Goal: Task Accomplishment & Management: Manage account settings

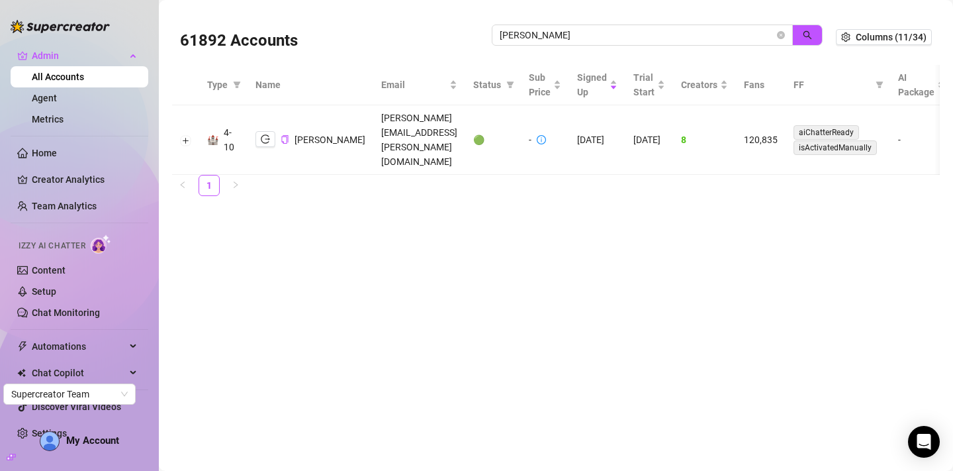
click at [481, 43] on div "61892 Accounts Catherine Franklin" at bounding box center [508, 37] width 656 height 45
drag, startPoint x: 592, startPoint y: 38, endPoint x: 471, endPoint y: 38, distance: 120.5
click at [471, 38] on div "61892 Accounts Catherine Franklin" at bounding box center [508, 37] width 656 height 45
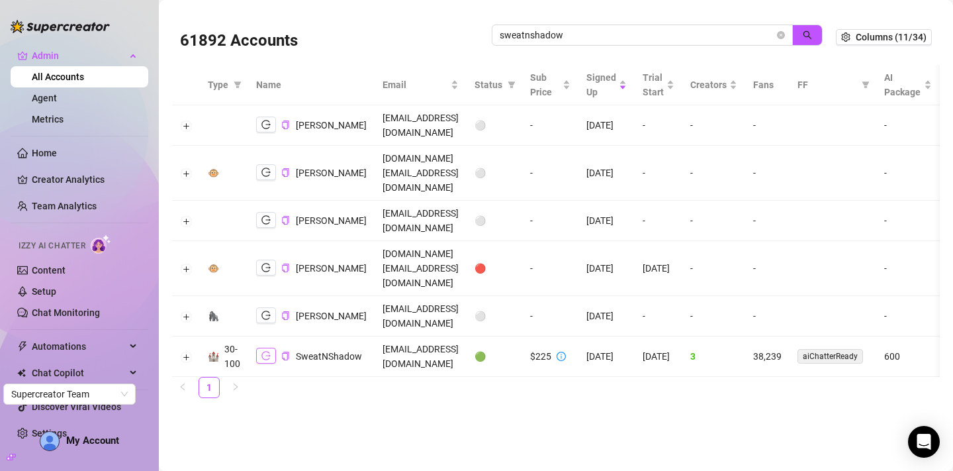
click at [264, 354] on icon "logout" at bounding box center [265, 355] width 9 height 9
drag, startPoint x: 662, startPoint y: 39, endPoint x: 454, endPoint y: 40, distance: 208.5
click at [454, 40] on div "61892 Accounts sweatnshadow" at bounding box center [508, 37] width 656 height 45
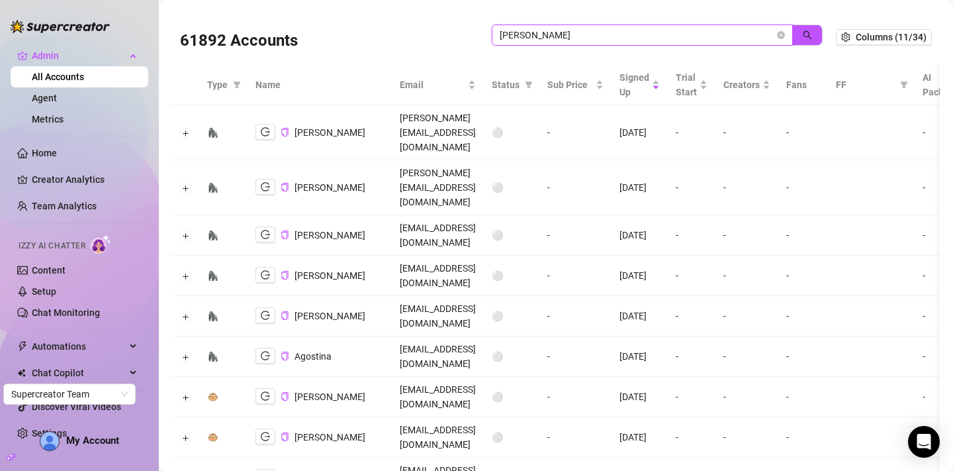
type input "doris talent"
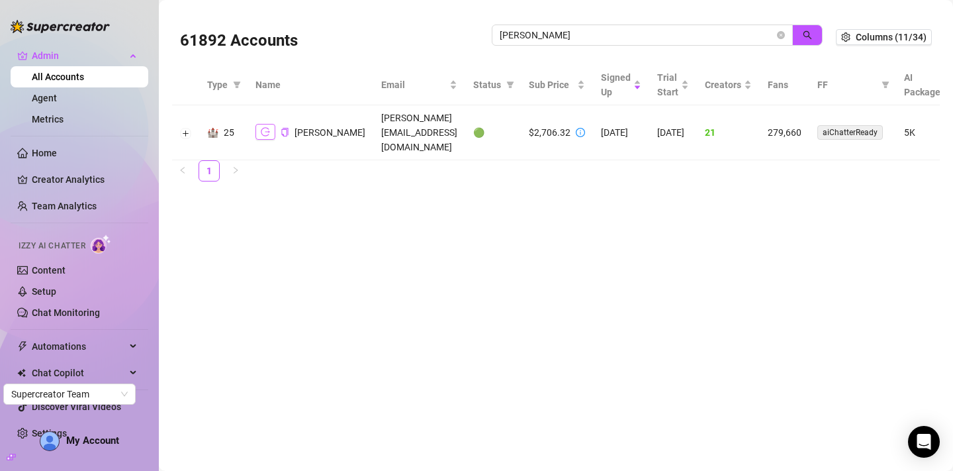
click at [268, 128] on icon "logout" at bounding box center [265, 132] width 9 height 9
click at [586, 160] on ul "1" at bounding box center [556, 170] width 768 height 21
click at [182, 128] on button "Expand row" at bounding box center [186, 133] width 11 height 11
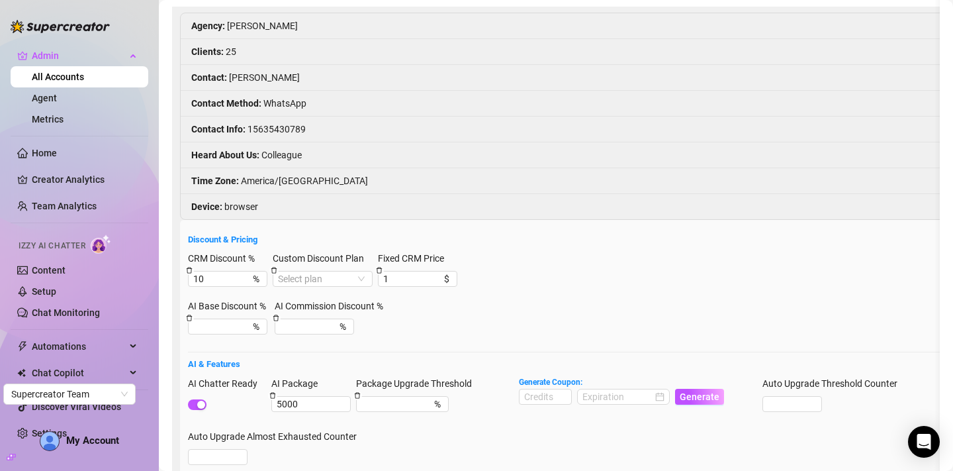
scroll to position [138, 0]
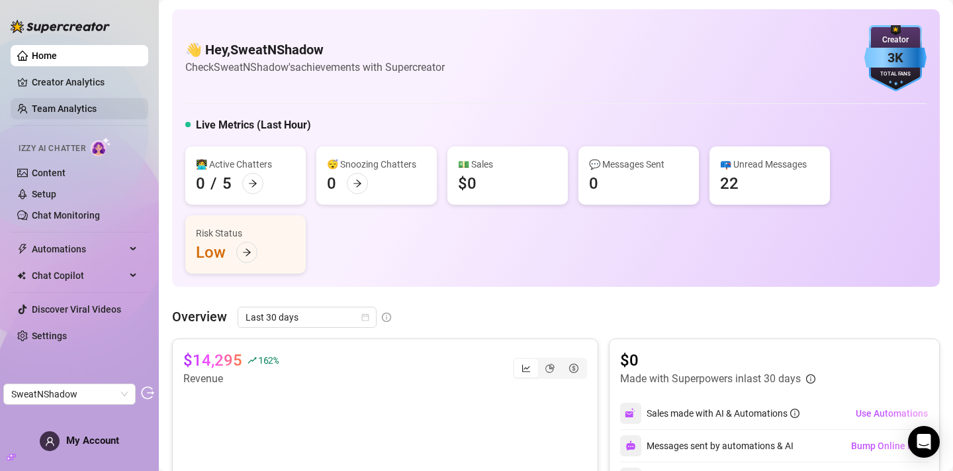
click at [97, 113] on link "Team Analytics" at bounding box center [64, 108] width 65 height 11
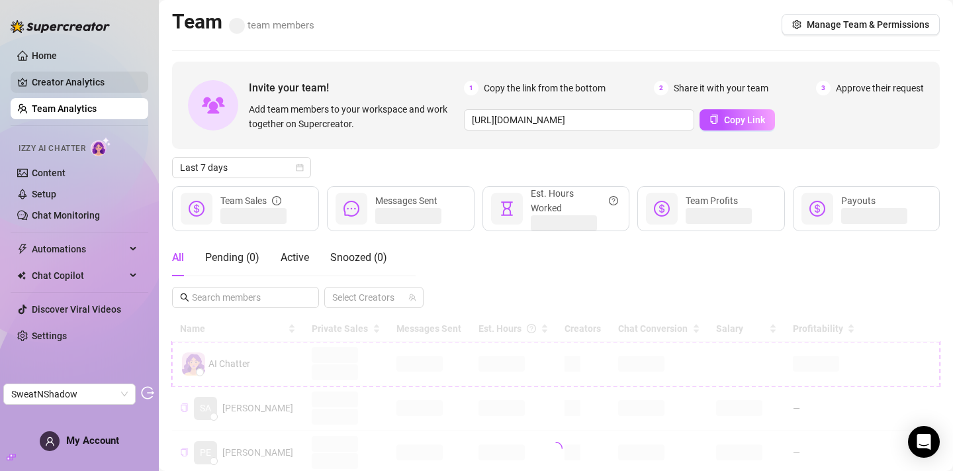
click at [101, 89] on link "Creator Analytics" at bounding box center [85, 81] width 106 height 21
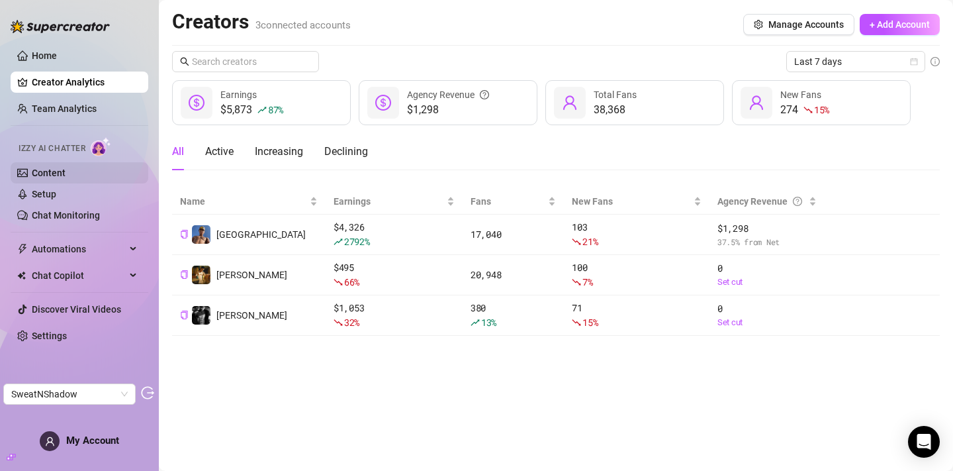
click at [58, 177] on link "Content" at bounding box center [49, 172] width 34 height 11
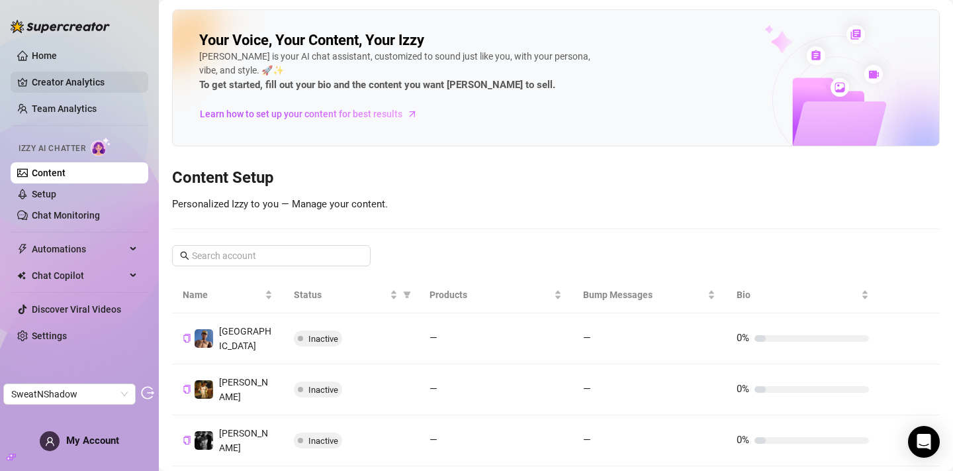
click at [79, 81] on link "Creator Analytics" at bounding box center [85, 81] width 106 height 21
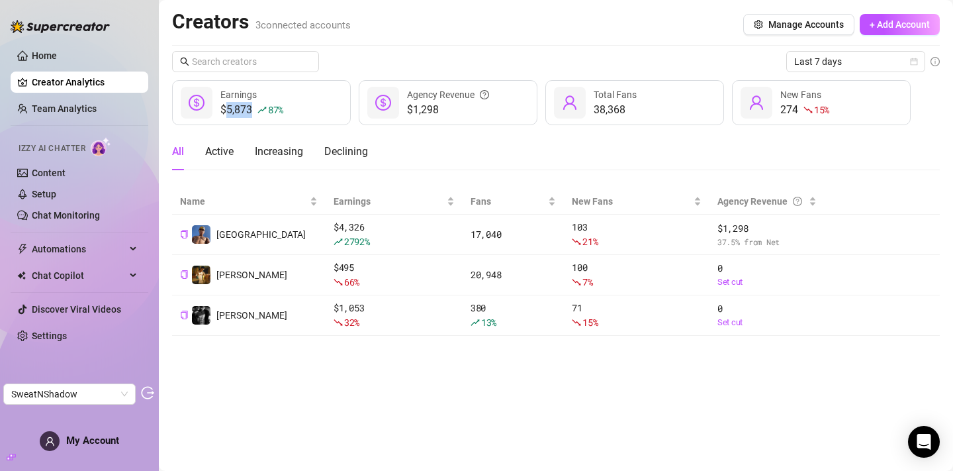
drag, startPoint x: 227, startPoint y: 109, endPoint x: 248, endPoint y: 108, distance: 20.6
click at [249, 108] on div "$5,873 87 %" at bounding box center [251, 110] width 63 height 16
copy div "5,87"
click at [93, 108] on link "Team Analytics" at bounding box center [64, 108] width 65 height 11
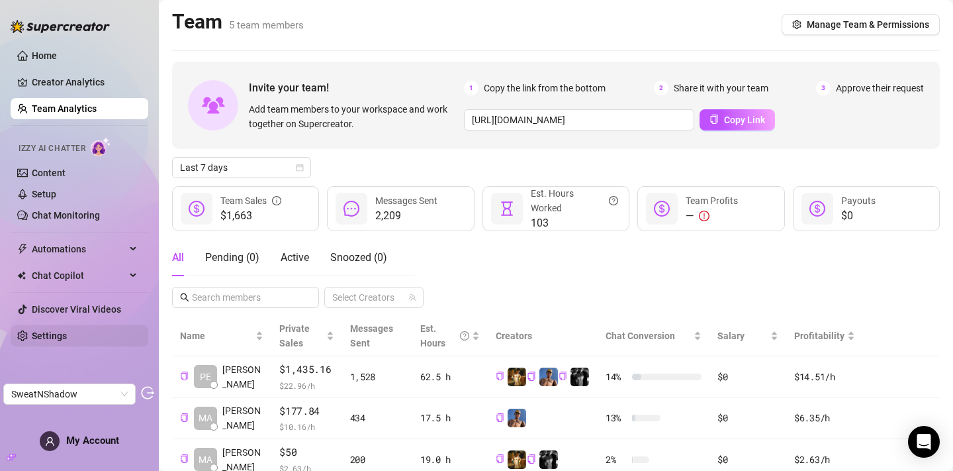
click at [67, 338] on link "Settings" at bounding box center [49, 335] width 35 height 11
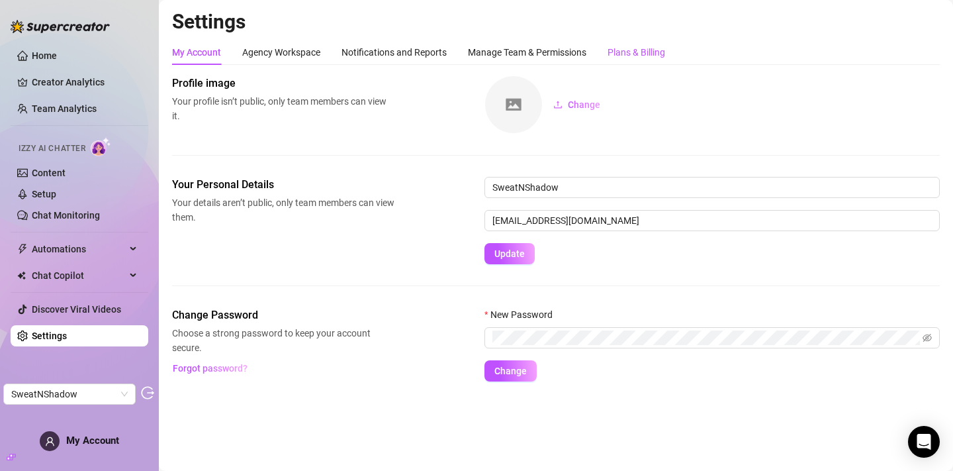
click at [638, 47] on div "Plans & Billing" at bounding box center [637, 52] width 58 height 15
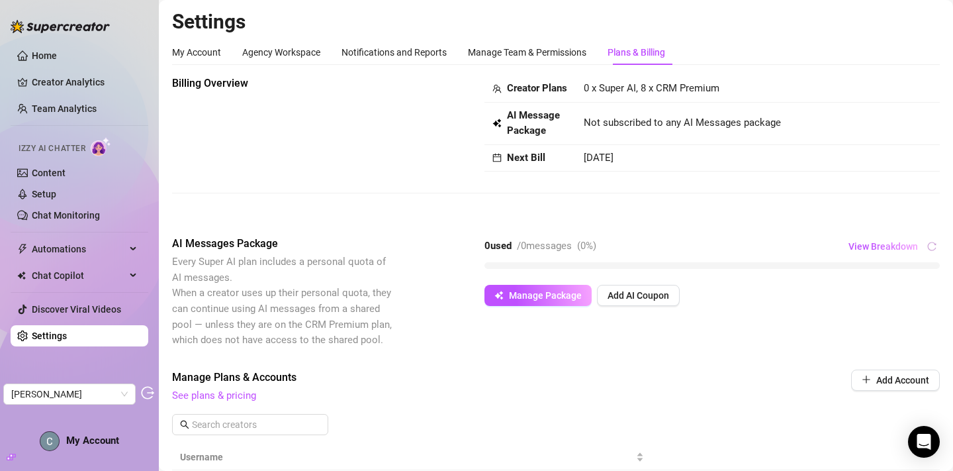
scroll to position [330, 0]
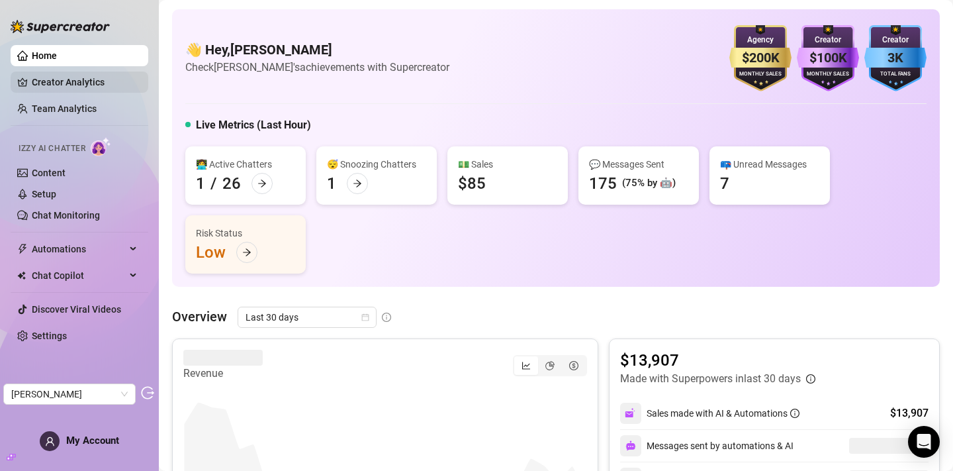
click at [58, 89] on link "Creator Analytics" at bounding box center [85, 81] width 106 height 21
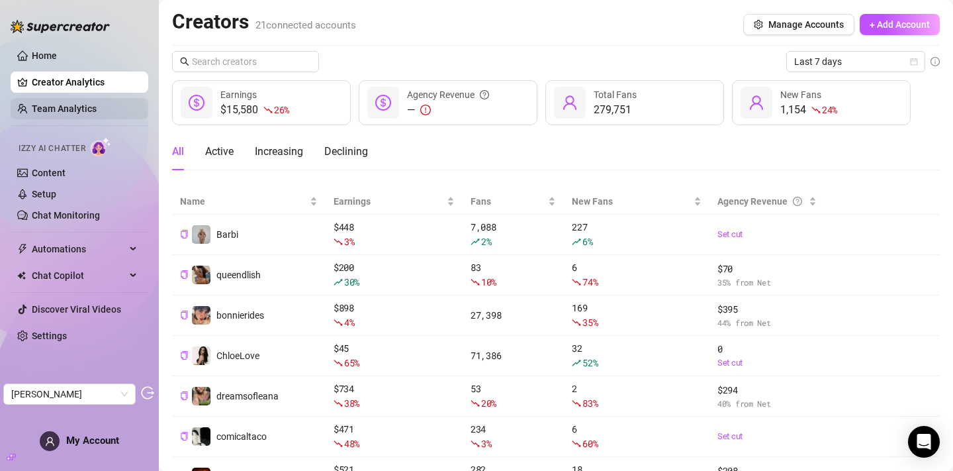
click at [97, 108] on link "Team Analytics" at bounding box center [64, 108] width 65 height 11
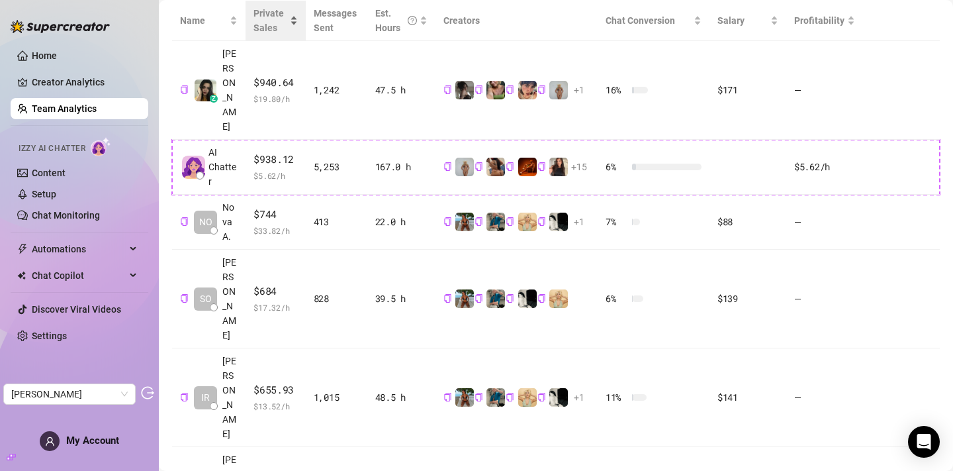
scroll to position [527, 0]
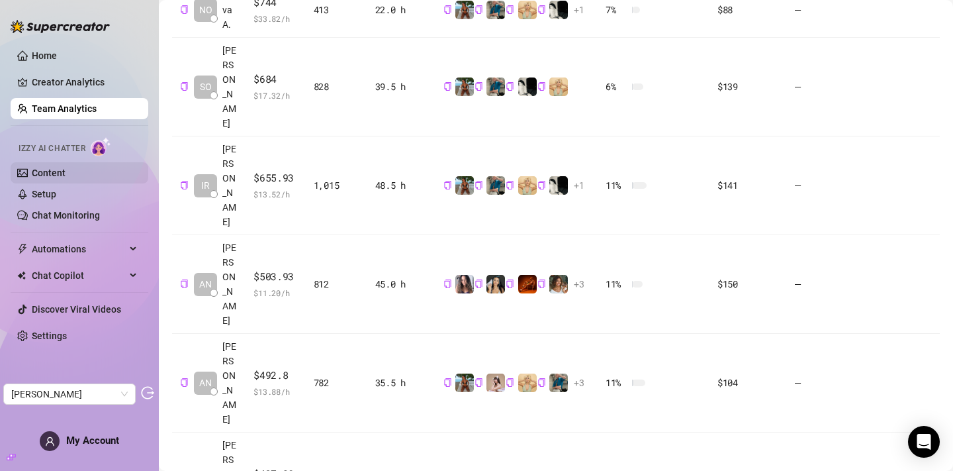
click at [66, 170] on link "Content" at bounding box center [49, 172] width 34 height 11
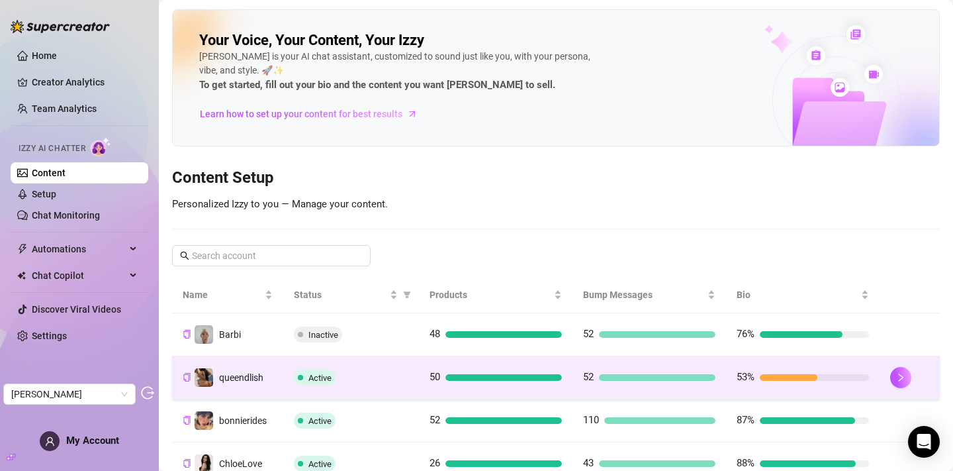
scroll to position [365, 0]
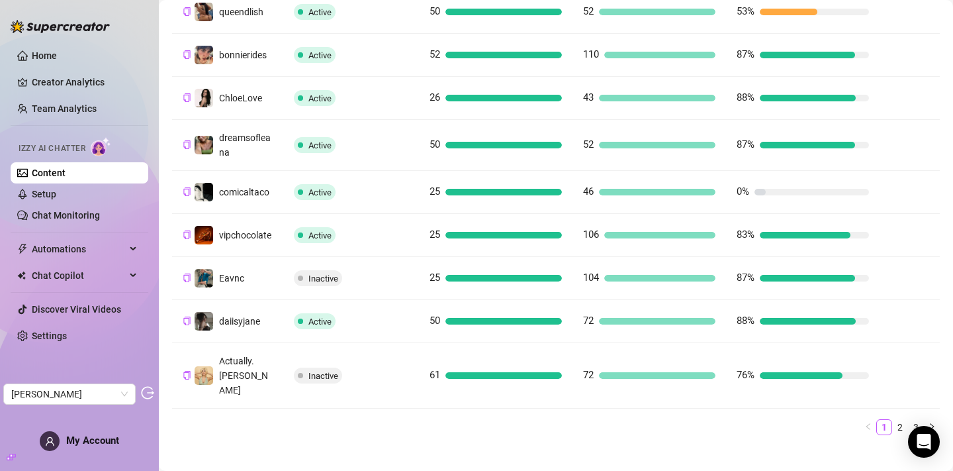
click at [899, 400] on div "Name Status Products Bump Messages Bio Barbi Inactive 48 52 76% queendlish Acti…" at bounding box center [556, 172] width 768 height 523
click at [899, 420] on link "2" at bounding box center [900, 427] width 15 height 15
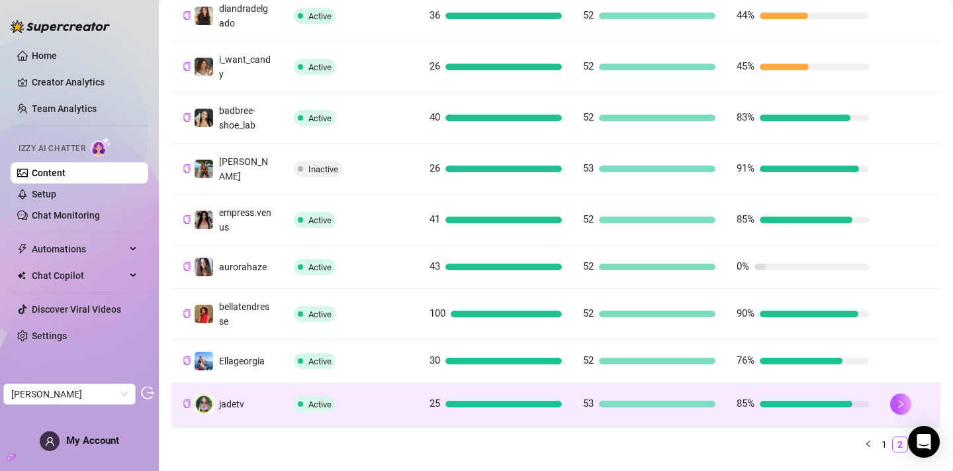
scroll to position [389, 0]
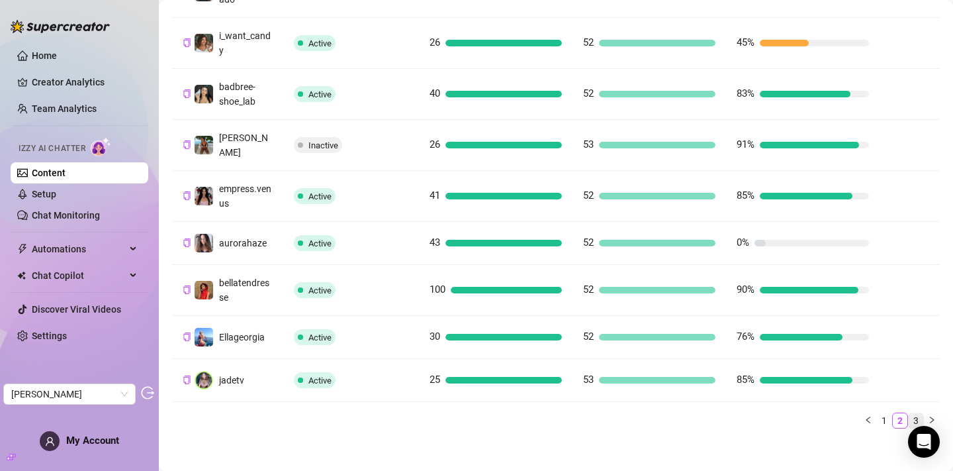
click at [917, 413] on link "3" at bounding box center [916, 420] width 15 height 15
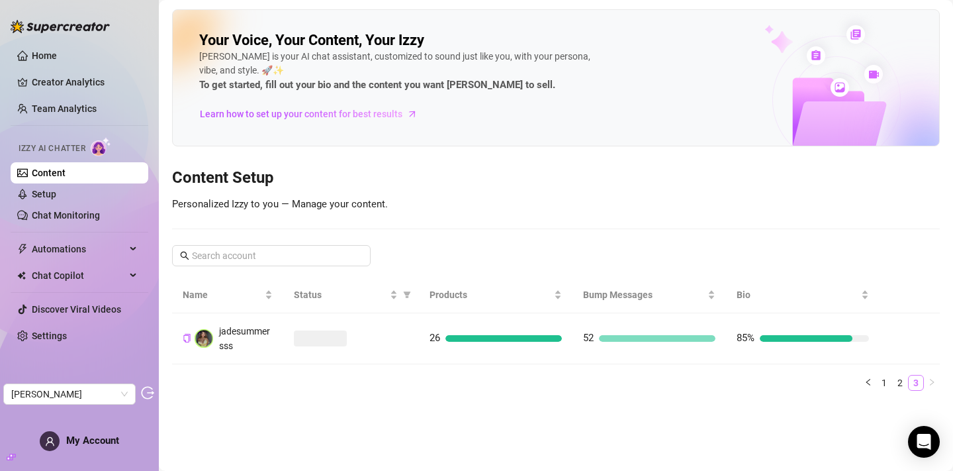
scroll to position [0, 0]
click at [899, 385] on link "2" at bounding box center [900, 382] width 15 height 15
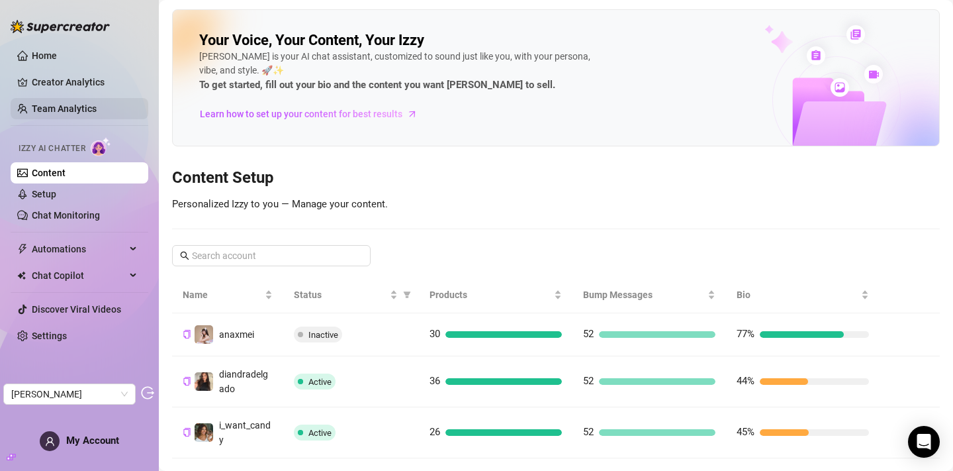
click at [97, 107] on link "Team Analytics" at bounding box center [64, 108] width 65 height 11
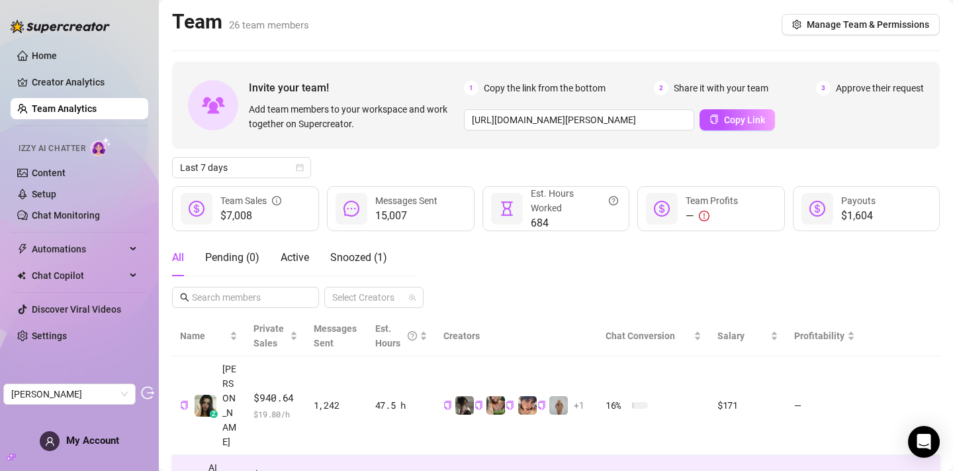
scroll to position [88, 0]
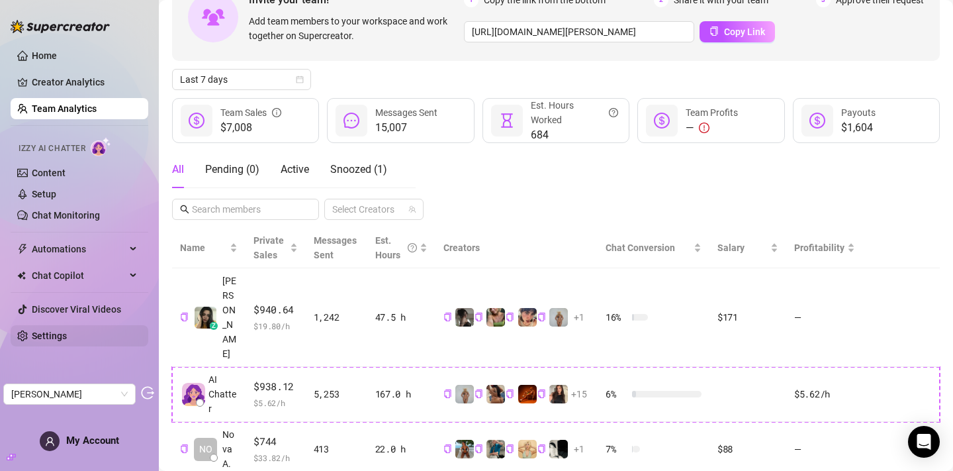
click at [67, 330] on link "Settings" at bounding box center [49, 335] width 35 height 11
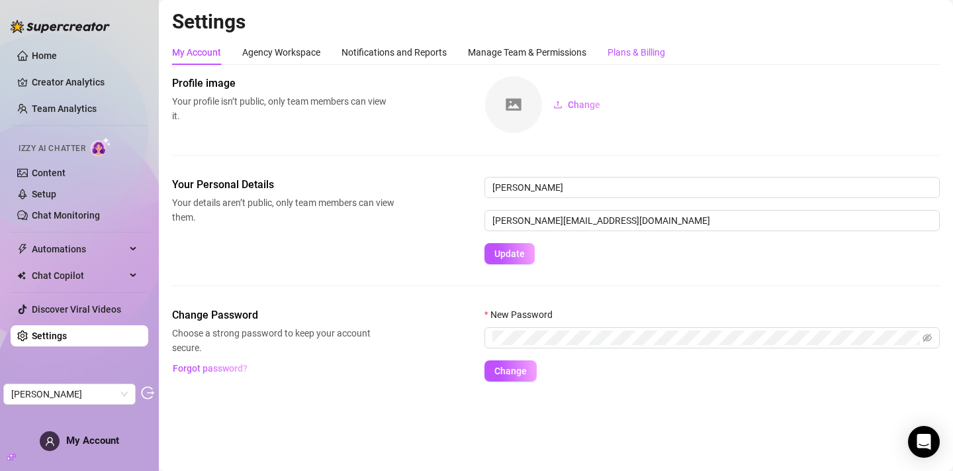
click at [644, 51] on div "Plans & Billing" at bounding box center [637, 52] width 58 height 15
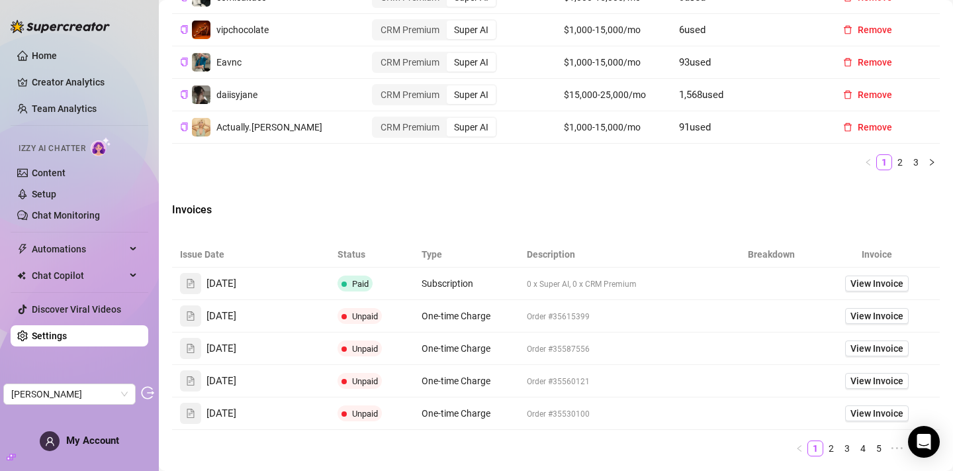
scroll to position [732, 0]
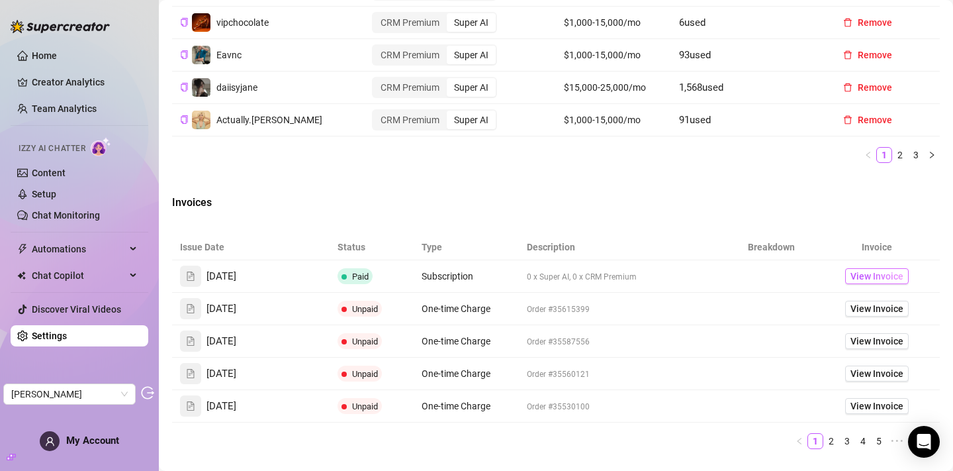
click at [891, 283] on span "View Invoice" at bounding box center [876, 276] width 53 height 15
click at [888, 283] on span "View Invoice" at bounding box center [876, 276] width 53 height 15
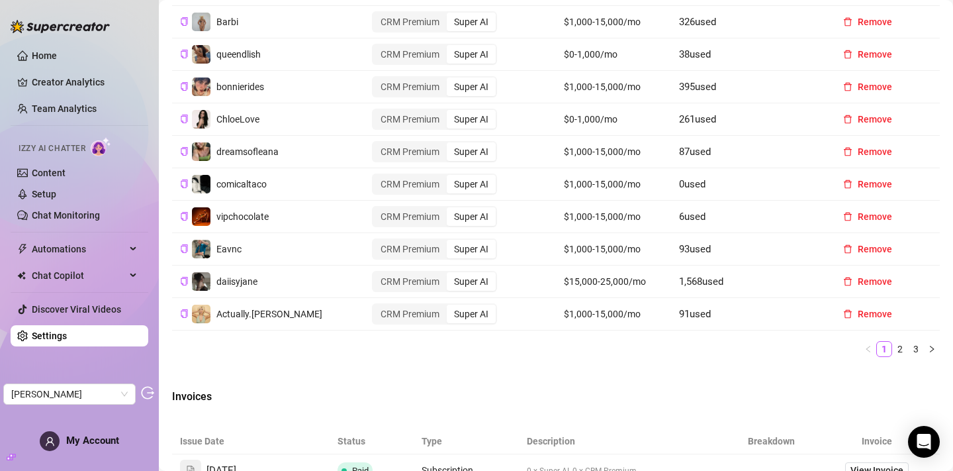
scroll to position [565, 0]
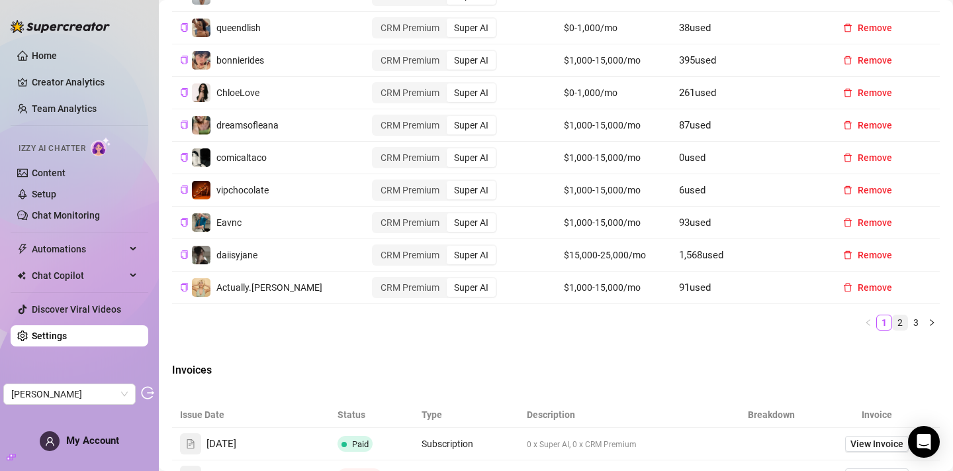
click at [893, 330] on link "2" at bounding box center [900, 322] width 15 height 15
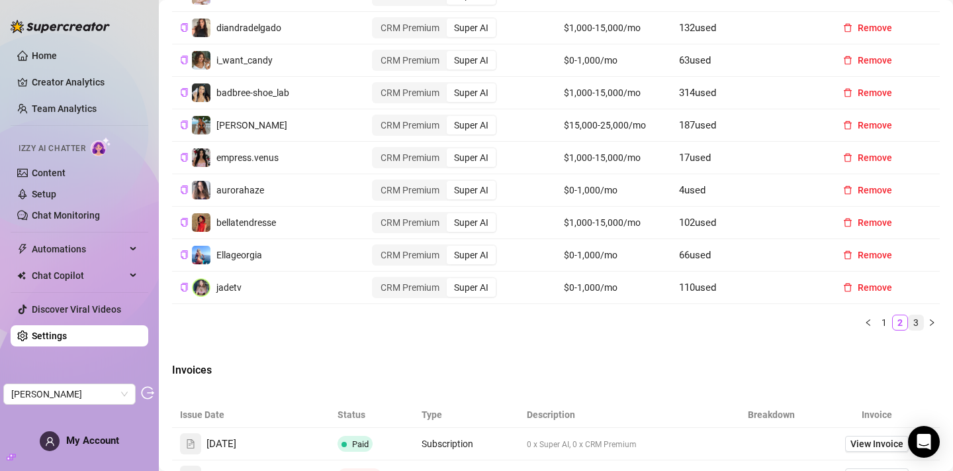
click at [915, 330] on link "3" at bounding box center [916, 322] width 15 height 15
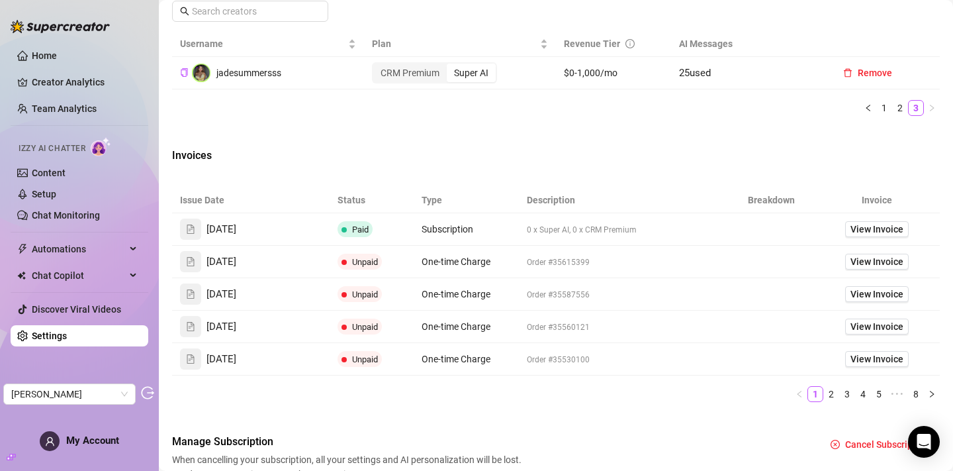
scroll to position [484, 0]
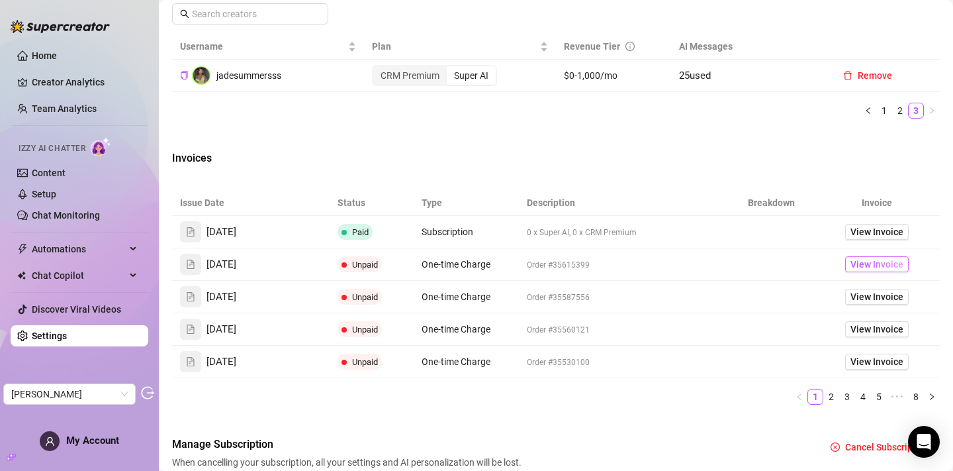
click at [877, 271] on span "View Invoice" at bounding box center [876, 264] width 53 height 15
click at [890, 304] on span "View Invoice" at bounding box center [876, 296] width 53 height 15
click at [873, 239] on span "View Invoice" at bounding box center [876, 231] width 53 height 15
